Goal: Task Accomplishment & Management: Manage account settings

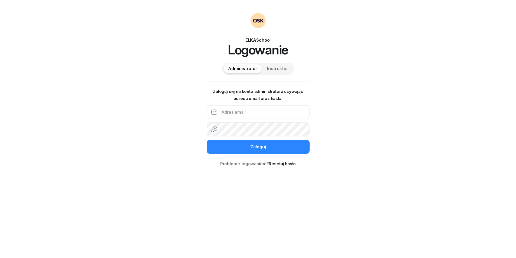
type input "[EMAIL_ADDRESS][DOMAIN_NAME]"
click at [276, 65] on span "Instruktor" at bounding box center [277, 68] width 21 height 7
click at [262, 111] on input "text" at bounding box center [258, 112] width 103 height 14
drag, startPoint x: 288, startPoint y: 115, endPoint x: 4, endPoint y: 102, distance: 285.1
click at [0, 102] on div "ELKASchool Logowanie Administrator Instruktor Zaloguj się na konto administrato…" at bounding box center [258, 129] width 516 height 258
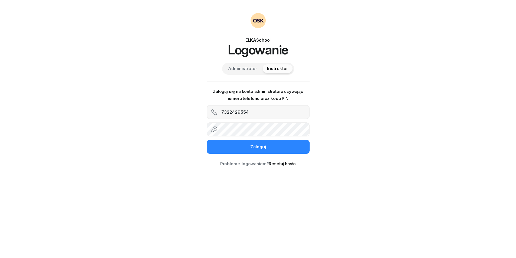
click at [241, 115] on input "7322429554" at bounding box center [258, 112] width 103 height 14
type input "732242954"
click at [207, 140] on button "Zaloguj" at bounding box center [258, 147] width 103 height 14
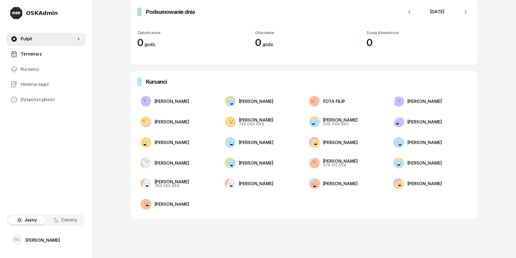
click at [43, 60] on link "Terminarz" at bounding box center [45, 54] width 79 height 13
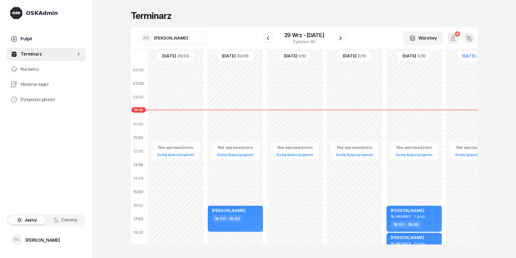
click at [63, 35] on link "Pulpit" at bounding box center [45, 38] width 79 height 13
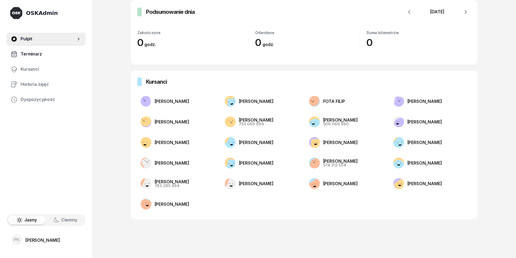
click at [45, 57] on span "Terminarz" at bounding box center [51, 54] width 61 height 7
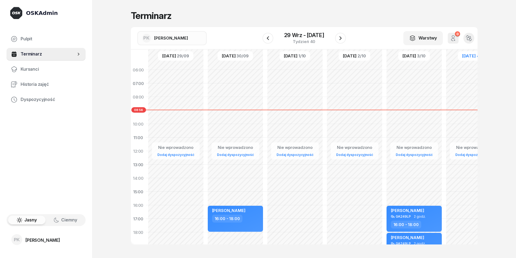
scroll to position [54, 0]
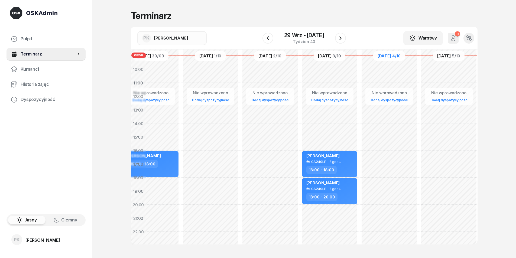
drag, startPoint x: 405, startPoint y: 74, endPoint x: 350, endPoint y: 73, distance: 55.2
click at [350, 73] on div "Nie wprowadzono Dodaj dyspozycyjność [PERSON_NAME] GA249LP 2 godz. 16:00 - 18:0…" at bounding box center [330, 136] width 60 height 257
click at [381, 99] on link "Dodaj dyspozycyjność" at bounding box center [387, 100] width 41 height 6
select select "08"
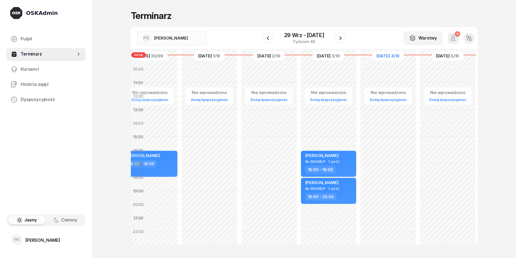
select select "16"
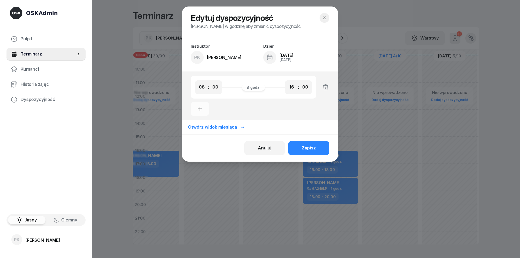
drag, startPoint x: 257, startPoint y: 96, endPoint x: 254, endPoint y: 97, distance: 3.4
drag, startPoint x: 254, startPoint y: 97, endPoint x: 214, endPoint y: 123, distance: 47.6
click at [214, 123] on button "Otwórz widok miesiąca" at bounding box center [216, 127] width 69 height 14
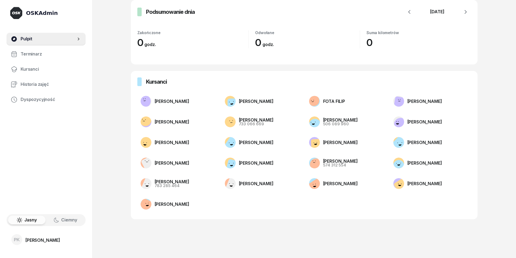
click at [28, 39] on span "Pulpit" at bounding box center [48, 38] width 55 height 7
click at [26, 49] on link "Terminarz" at bounding box center [45, 54] width 79 height 13
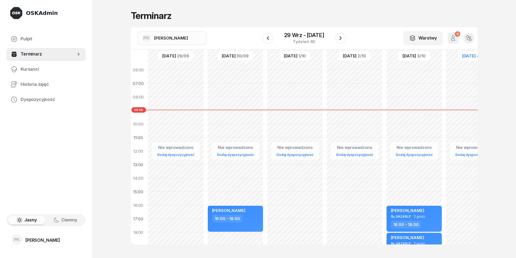
click at [468, 147] on div "Nie wprowadzono" at bounding box center [473, 147] width 41 height 7
select select "08"
select select "16"
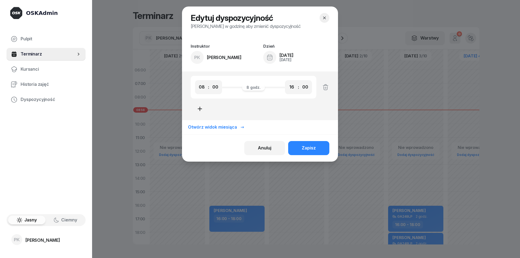
click at [194, 107] on button "button" at bounding box center [200, 109] width 18 height 14
select select "16"
select select "18"
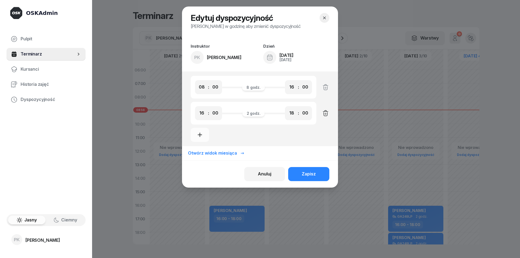
click at [319, 113] on button "button" at bounding box center [322, 113] width 13 height 14
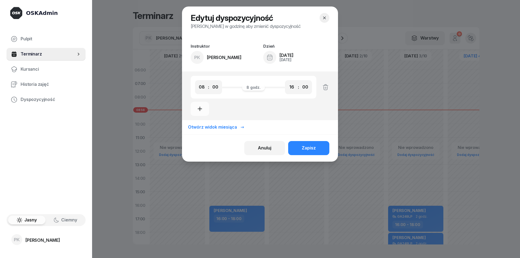
click at [326, 20] on icon "button" at bounding box center [324, 17] width 5 height 5
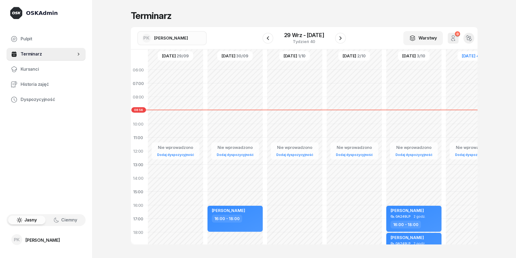
click at [461, 158] on div "Dodaj dyspozycyjność" at bounding box center [473, 154] width 41 height 7
select select "08"
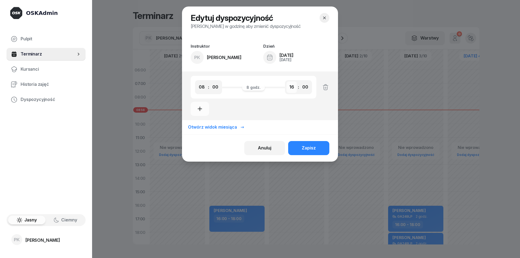
click at [288, 84] on select "00 01 02 03 04 05 06 07 08 09 10 11 12 13 14 15 16 17 18 19 20 21 22 23" at bounding box center [291, 86] width 10 height 11
select select "15"
click at [286, 81] on select "00 01 02 03 04 05 06 07 08 09 10 11 12 13 14 15 16 17 18 19 20 21 22 23" at bounding box center [291, 86] width 10 height 11
click at [307, 147] on div "Zapisz" at bounding box center [309, 148] width 14 height 7
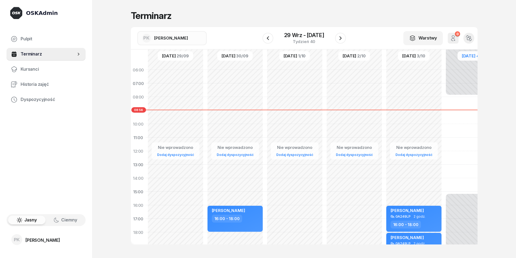
scroll to position [0, 60]
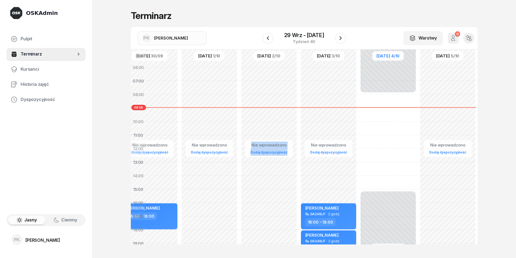
drag, startPoint x: 403, startPoint y: 171, endPoint x: 295, endPoint y: 169, distance: 108.3
click at [295, 169] on div "Nie wprowadzono Dodaj dyspozycyjność Nie wprowadzono Dodaj dyspozycyjność [PERS…" at bounding box center [268, 175] width 417 height 257
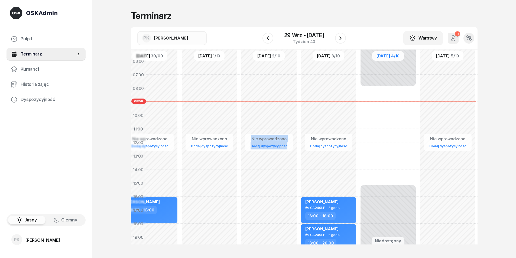
scroll to position [0, 89]
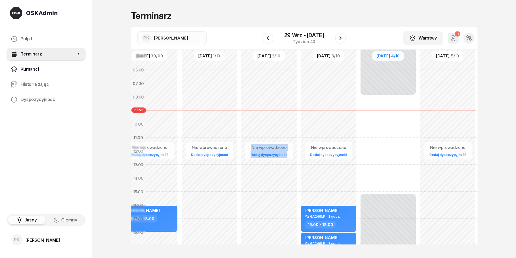
click at [37, 73] on link "Kursanci" at bounding box center [45, 69] width 79 height 13
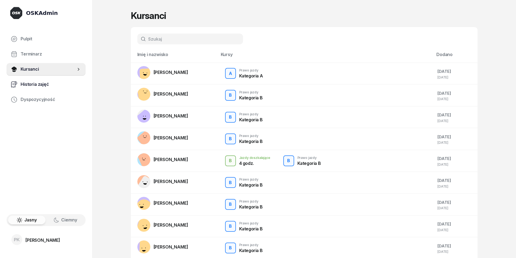
click at [42, 78] on link "Historia zajęć" at bounding box center [45, 84] width 79 height 13
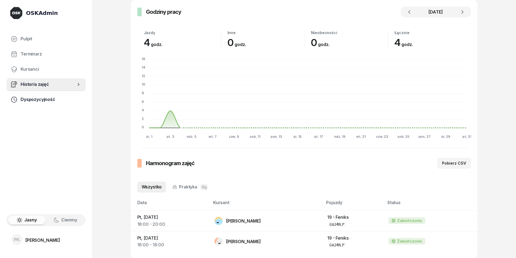
click at [41, 106] on link "Dyspozycyjność" at bounding box center [45, 99] width 79 height 13
select select "08"
select select "16"
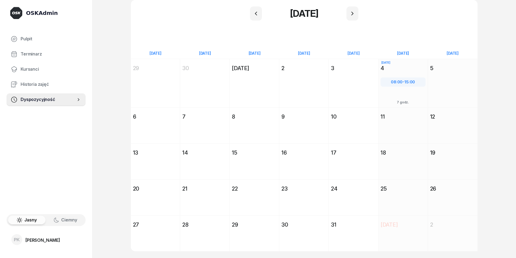
click at [399, 84] on div "[DATE] [DATE] So [DATE] 4 08:00 - 15:00 7 godz." at bounding box center [403, 83] width 50 height 48
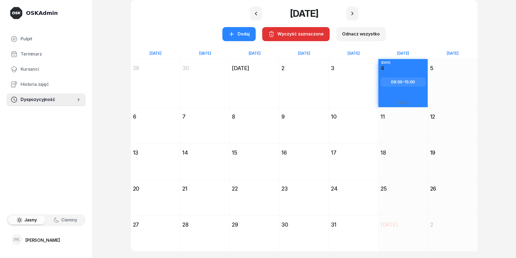
click at [399, 84] on div "[DATE] [DATE] So [DATE] 4 08:00 - 15:00 7 godz." at bounding box center [403, 83] width 50 height 48
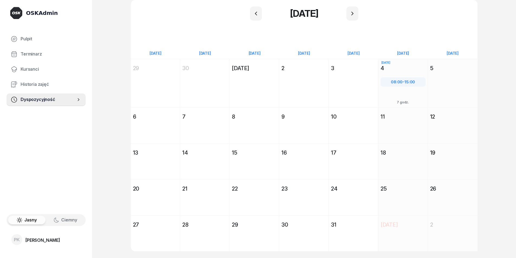
click at [399, 84] on div "[DATE] [DATE] So [DATE] 4 08:00 - 15:00 7 godz." at bounding box center [403, 83] width 50 height 48
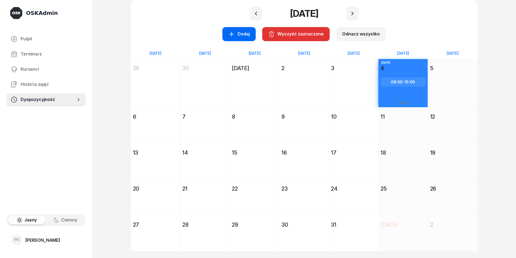
click at [236, 37] on div "Dodaj" at bounding box center [238, 34] width 21 height 7
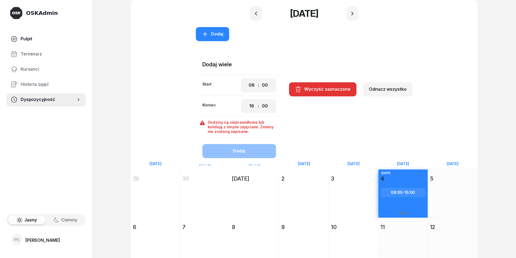
click at [31, 40] on span "Pulpit" at bounding box center [51, 38] width 61 height 7
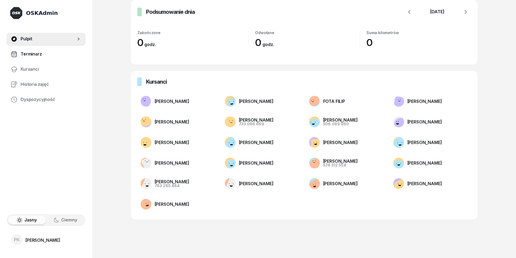
click at [38, 56] on span "Terminarz" at bounding box center [51, 54] width 61 height 7
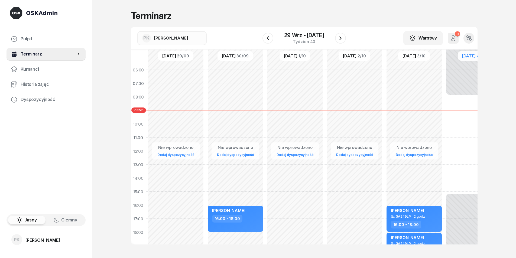
click at [78, 57] on link "Terminarz" at bounding box center [45, 54] width 79 height 13
click at [78, 54] on icon at bounding box center [78, 53] width 5 height 5
click at [81, 54] on icon at bounding box center [78, 53] width 5 height 5
drag, startPoint x: 81, startPoint y: 54, endPoint x: 81, endPoint y: 57, distance: 2.8
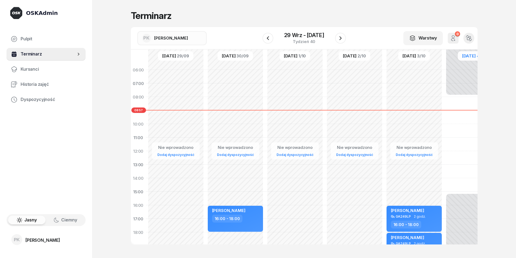
click at [81, 54] on link "Terminarz" at bounding box center [45, 54] width 79 height 13
click at [73, 53] on span "Terminarz" at bounding box center [48, 54] width 55 height 7
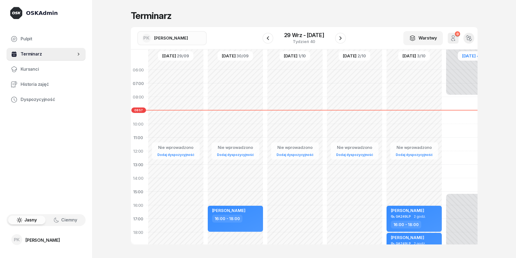
click at [73, 53] on span "Terminarz" at bounding box center [48, 54] width 55 height 7
click at [466, 42] on button "button" at bounding box center [468, 38] width 11 height 11
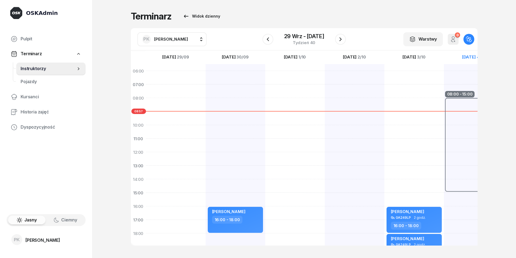
click at [66, 73] on link "Instruktorzy" at bounding box center [50, 68] width 69 height 13
click at [70, 71] on span "Instruktorzy" at bounding box center [48, 68] width 55 height 7
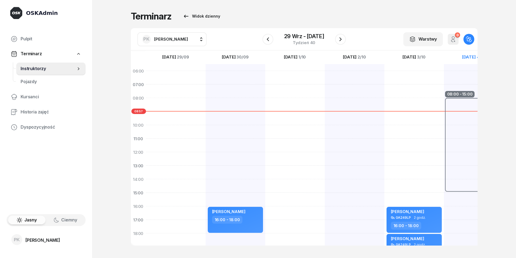
click at [70, 71] on span "Instruktorzy" at bounding box center [48, 68] width 55 height 7
